Goal: Book appointment/travel/reservation

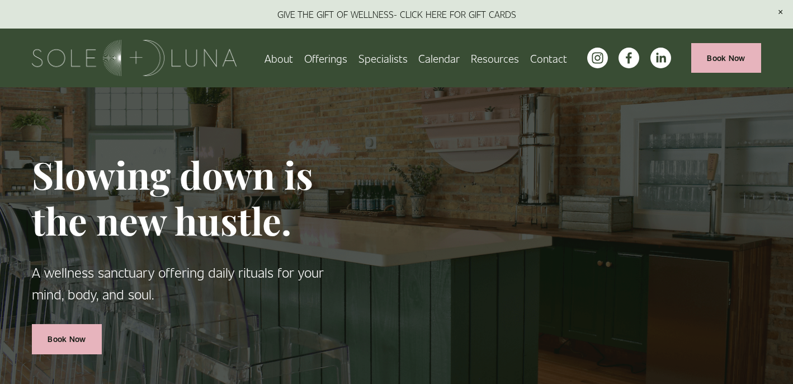
click at [326, 62] on span "Offerings" at bounding box center [325, 57] width 43 height 17
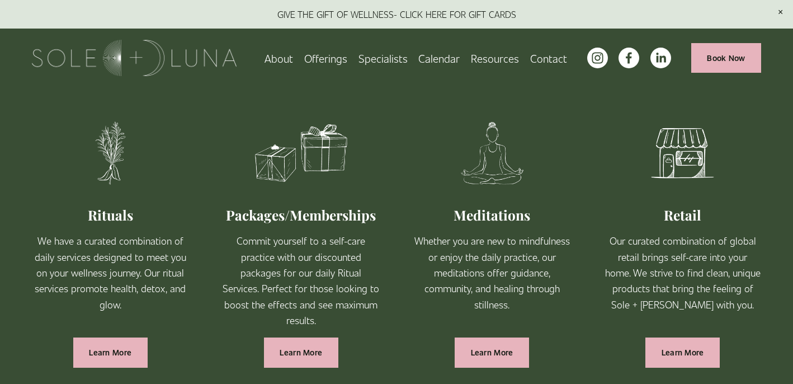
scroll to position [619, 0]
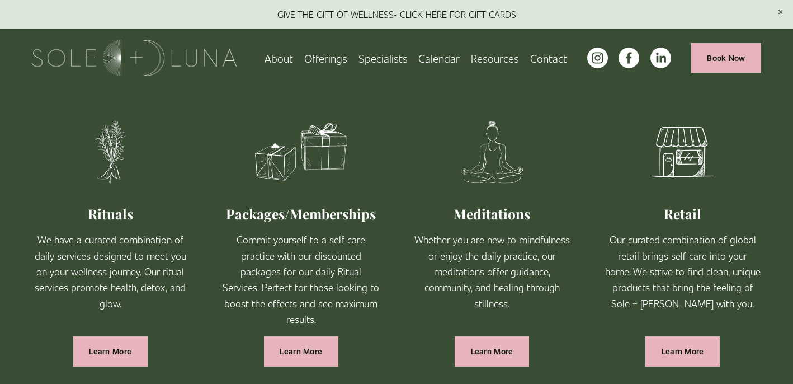
click at [117, 351] on link "Learn More" at bounding box center [110, 351] width 74 height 30
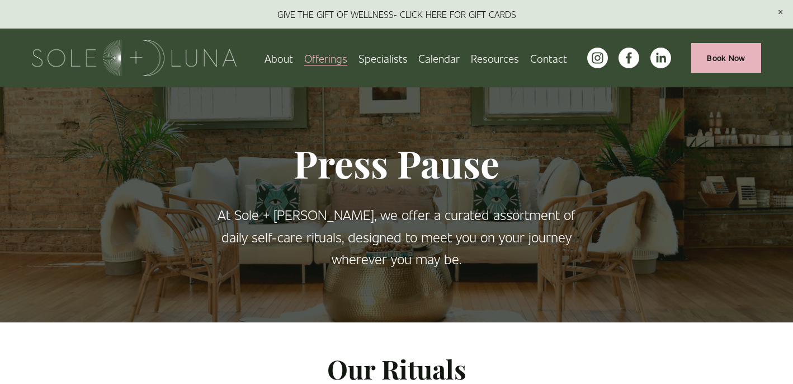
click at [0, 0] on span "Wellness Experiences" at bounding box center [0, 0] width 0 height 0
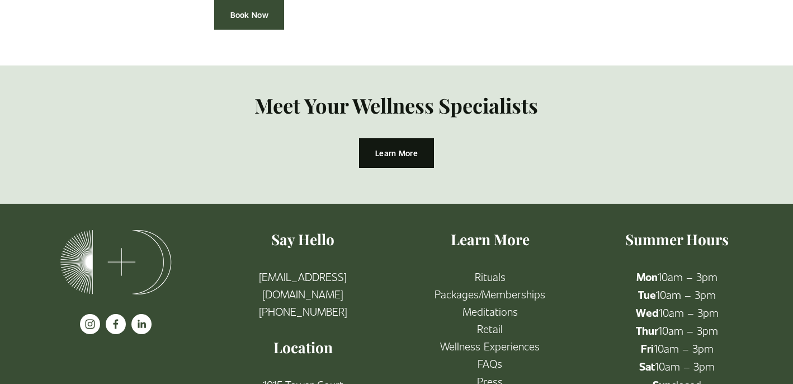
scroll to position [2515, 0]
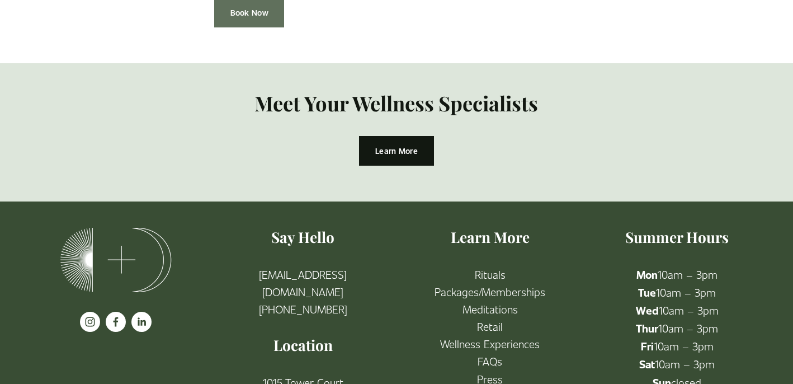
click at [257, 13] on link "Book Now" at bounding box center [249, 13] width 71 height 30
